Goal: Navigation & Orientation: Find specific page/section

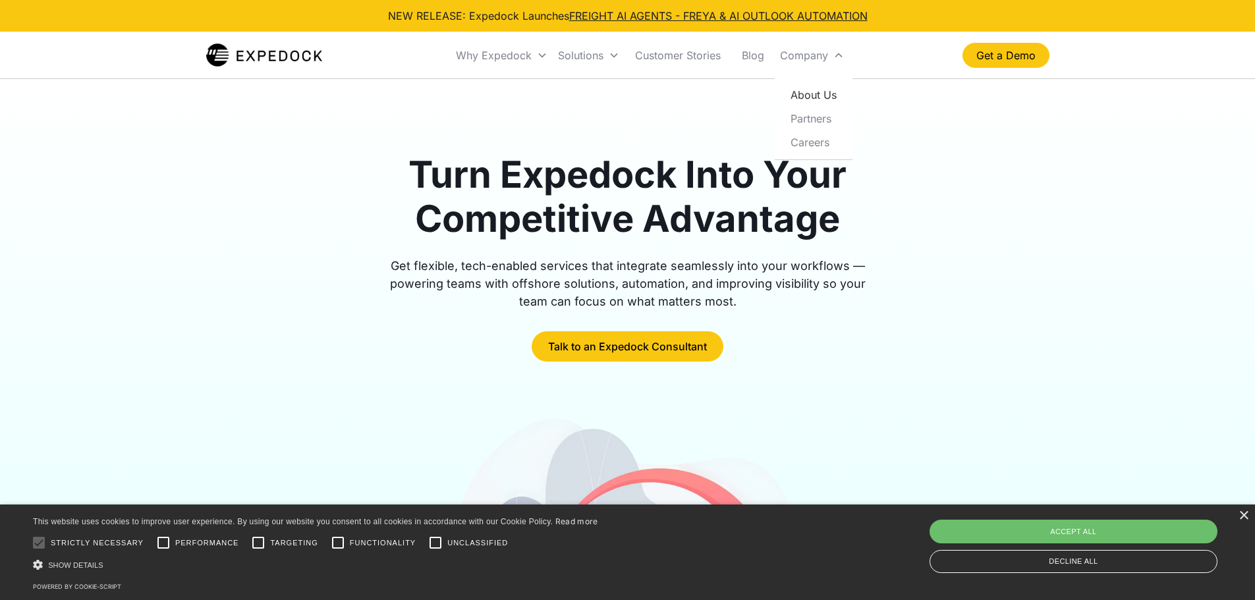
click at [825, 99] on link "About Us" at bounding box center [813, 95] width 67 height 24
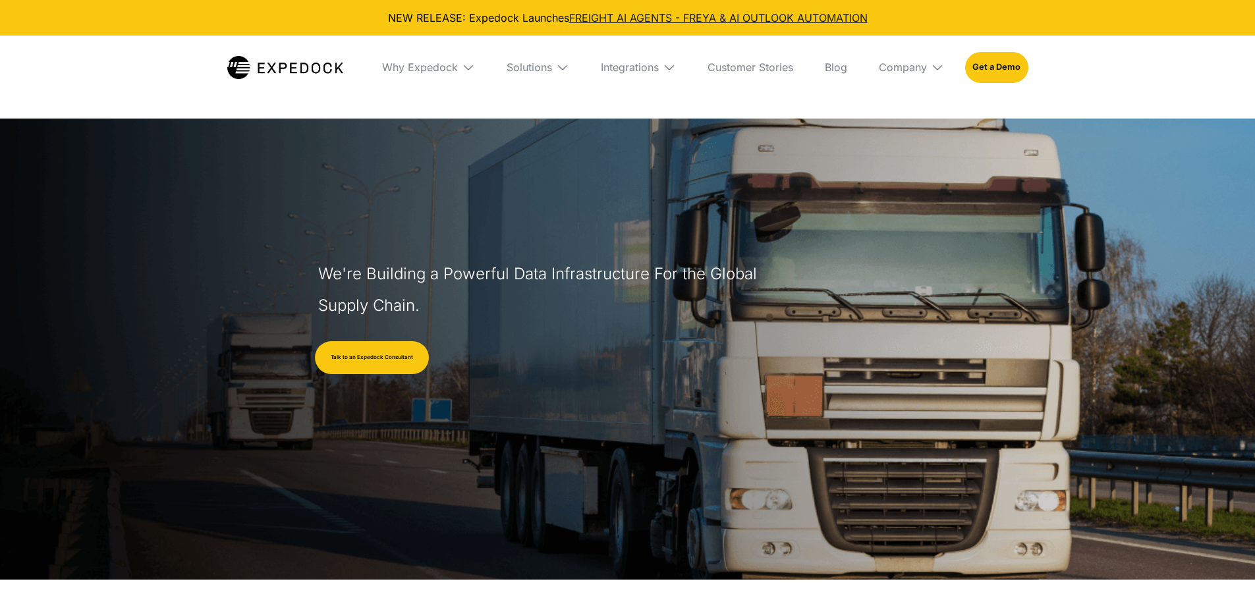
select select
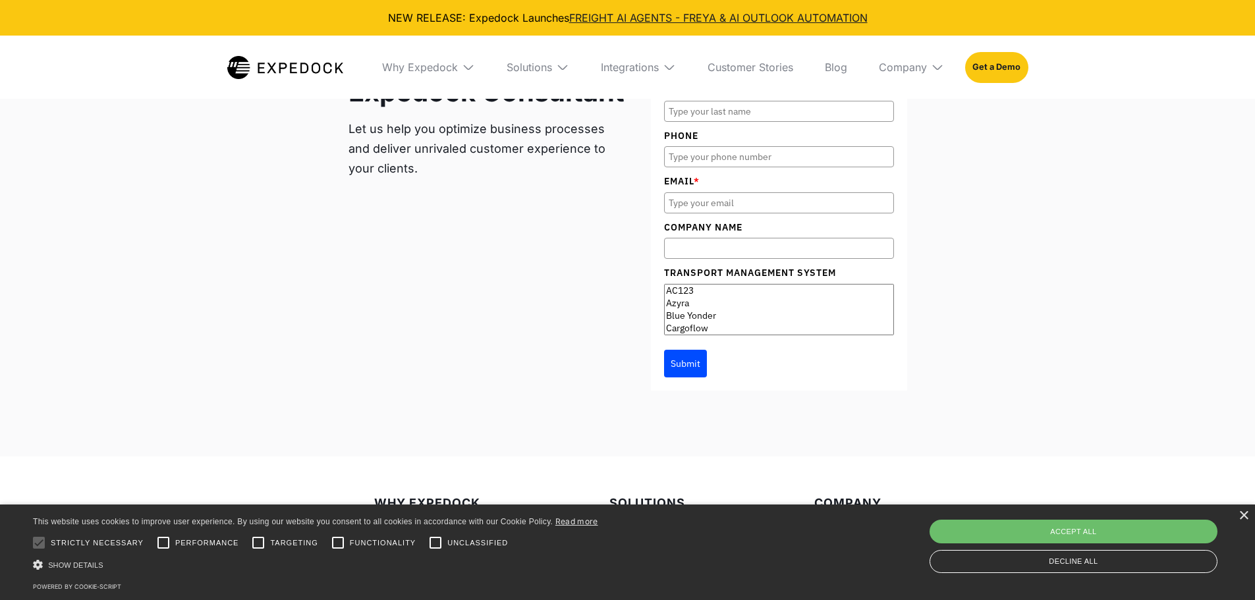
scroll to position [5532, 0]
